Goal: Check status: Check status

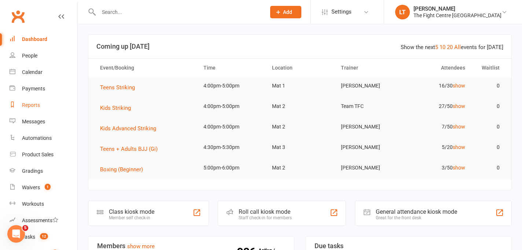
click at [33, 104] on div "Reports" at bounding box center [31, 105] width 18 height 6
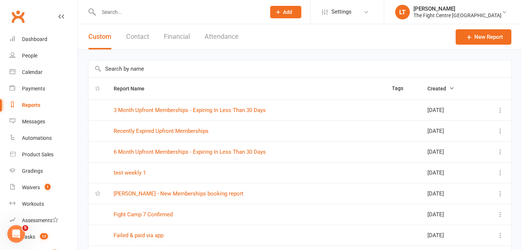
click at [135, 64] on input "text" at bounding box center [299, 68] width 423 height 17
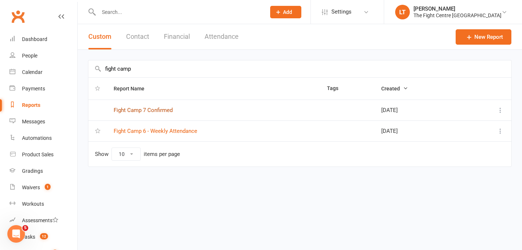
type input "fight camp"
click at [136, 110] on link "Fight Camp 7 Confirmed" at bounding box center [143, 110] width 59 height 7
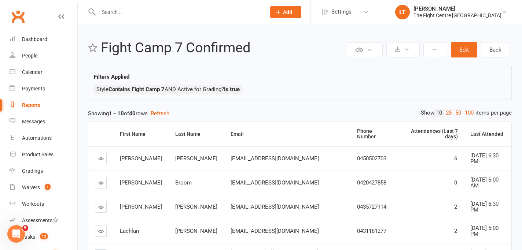
click at [351, 171] on td "0420427858" at bounding box center [374, 183] width 46 height 24
click at [456, 113] on link "50" at bounding box center [459, 113] width 10 height 8
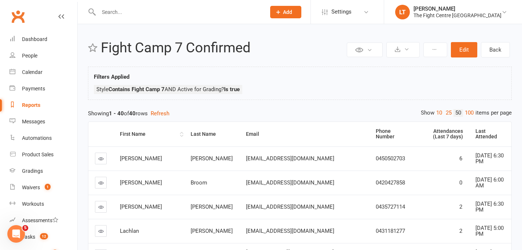
click at [127, 132] on div "First Name" at bounding box center [149, 134] width 58 height 5
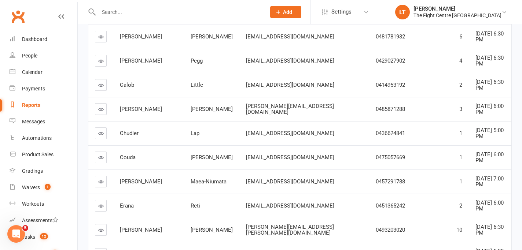
scroll to position [127, 0]
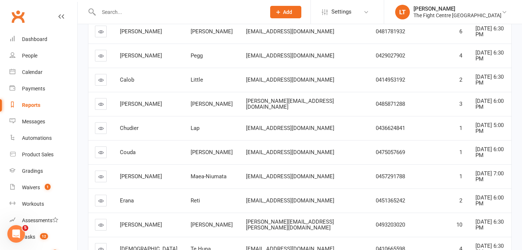
drag, startPoint x: 494, startPoint y: 169, endPoint x: 408, endPoint y: 163, distance: 85.6
click at [408, 166] on tr "[PERSON_NAME] [EMAIL_ADDRESS][DOMAIN_NAME] 0457291788 1 [DATE] 7:00 PM" at bounding box center [299, 177] width 423 height 24
click at [99, 174] on icon at bounding box center [100, 176] width 5 height 5
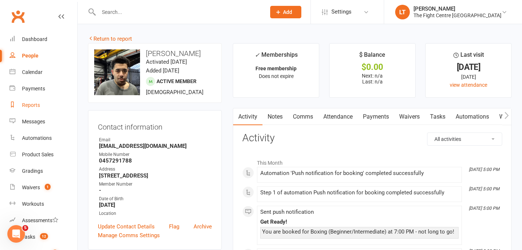
click at [32, 102] on div "Reports" at bounding box center [31, 105] width 18 height 6
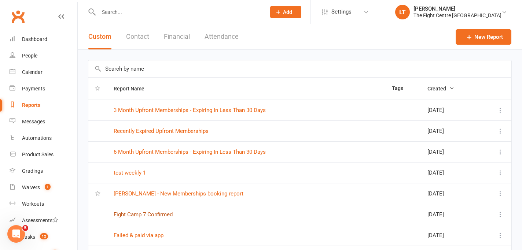
click at [147, 216] on link "Fight Camp 7 Confirmed" at bounding box center [143, 215] width 59 height 7
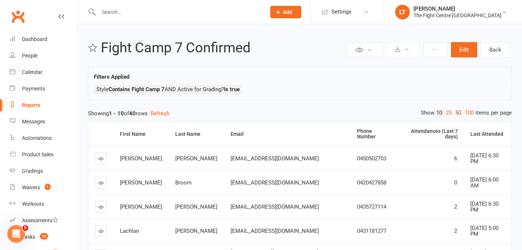
click at [455, 114] on link "50" at bounding box center [459, 113] width 10 height 8
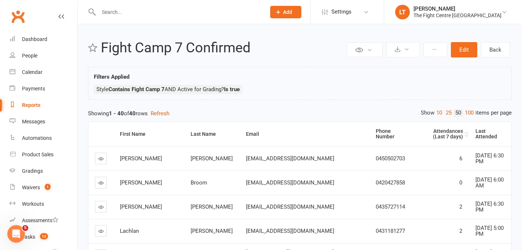
click at [421, 130] on div "Attendances (Last 7 days)" at bounding box center [442, 134] width 43 height 11
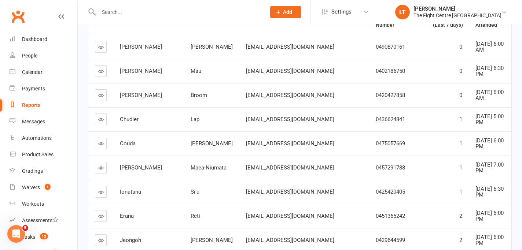
scroll to position [118, 0]
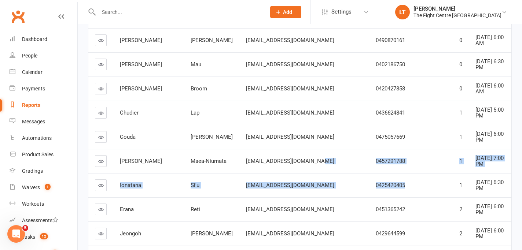
drag, startPoint x: 389, startPoint y: 178, endPoint x: 231, endPoint y: 165, distance: 158.9
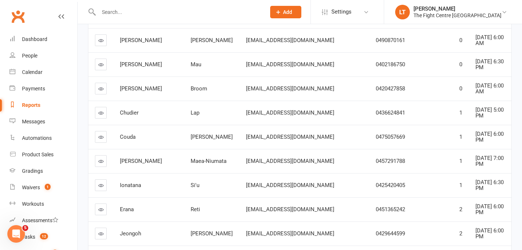
click at [476, 179] on span "[DATE] 6:30 PM" at bounding box center [490, 185] width 28 height 13
drag, startPoint x: 505, startPoint y: 180, endPoint x: 100, endPoint y: 177, distance: 404.8
click at [100, 177] on tr "Ionatana Si'u [EMAIL_ADDRESS][DOMAIN_NAME] 0425420405 1 [DATE] 6:30 PM" at bounding box center [299, 185] width 423 height 24
click at [96, 181] on link at bounding box center [101, 186] width 12 height 12
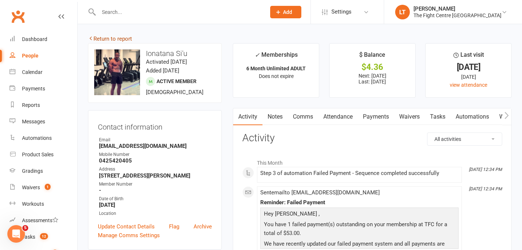
click at [100, 41] on link "Return to report" at bounding box center [110, 39] width 44 height 7
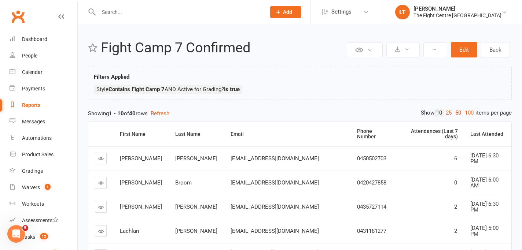
click at [454, 114] on link "50" at bounding box center [459, 113] width 10 height 8
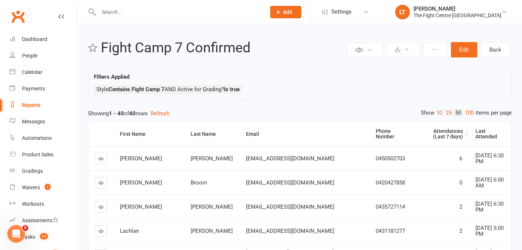
click at [421, 129] on div "Attendances (Last 7 days)" at bounding box center [442, 134] width 43 height 11
click at [423, 195] on td "0" at bounding box center [441, 207] width 55 height 24
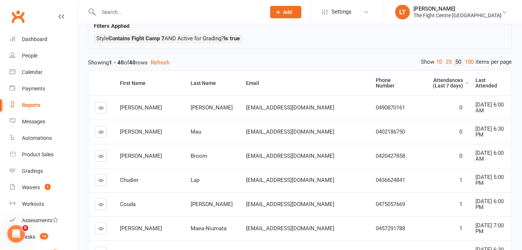
scroll to position [54, 0]
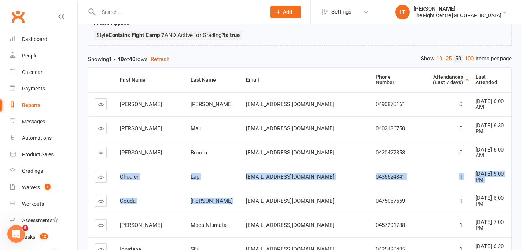
drag, startPoint x: 121, startPoint y: 168, endPoint x: 248, endPoint y: 182, distance: 128.1
click at [248, 189] on td "[EMAIL_ADDRESS][DOMAIN_NAME]" at bounding box center [304, 201] width 130 height 24
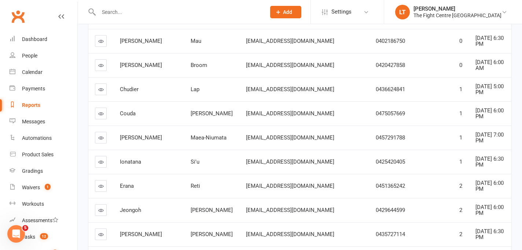
scroll to position [223, 0]
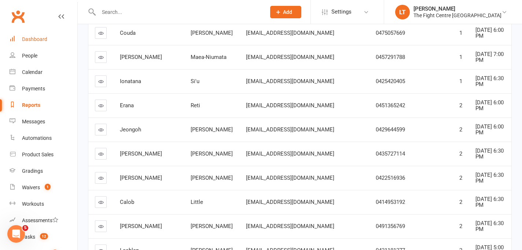
click at [39, 33] on link "Dashboard" at bounding box center [44, 39] width 68 height 16
